Goal: Task Accomplishment & Management: Manage account settings

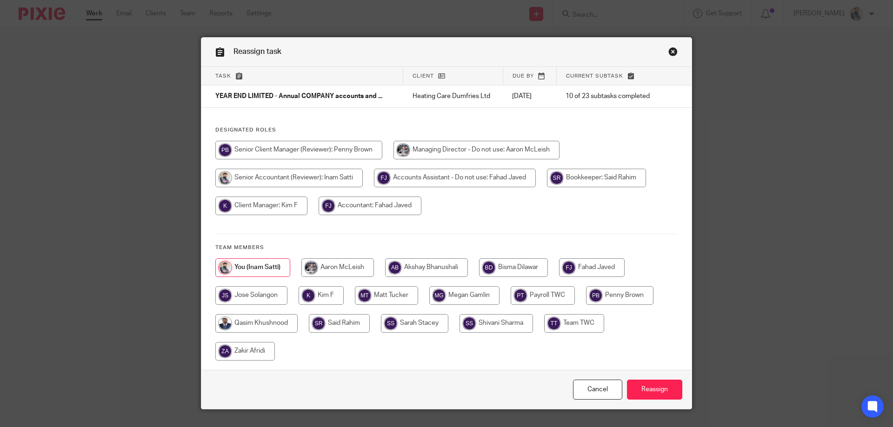
click at [599, 272] on input "radio" at bounding box center [592, 268] width 66 height 19
radio input "true"
click at [660, 386] on input "Reassign" at bounding box center [654, 390] width 55 height 20
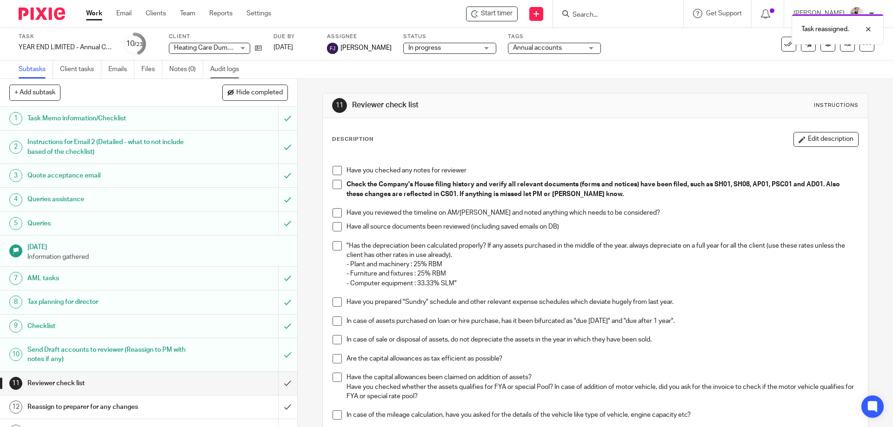
click at [215, 68] on link "Audit logs" at bounding box center [228, 69] width 36 height 18
